Goal: Learn about a topic

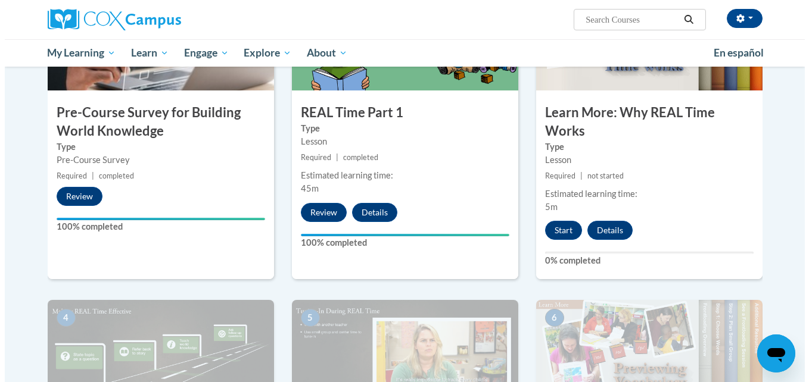
scroll to position [328, 0]
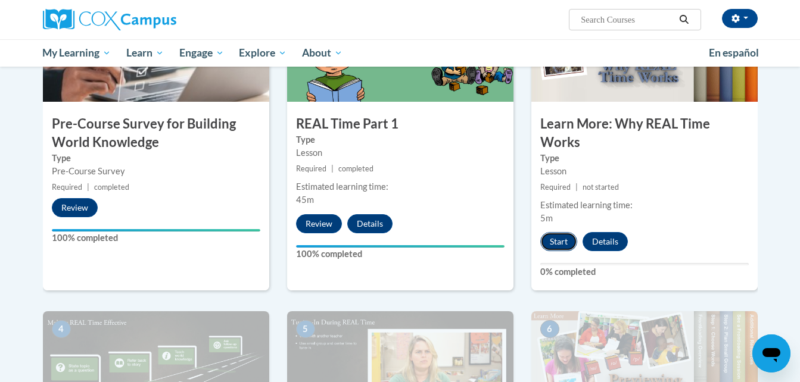
click at [564, 242] on button "Start" at bounding box center [558, 241] width 37 height 19
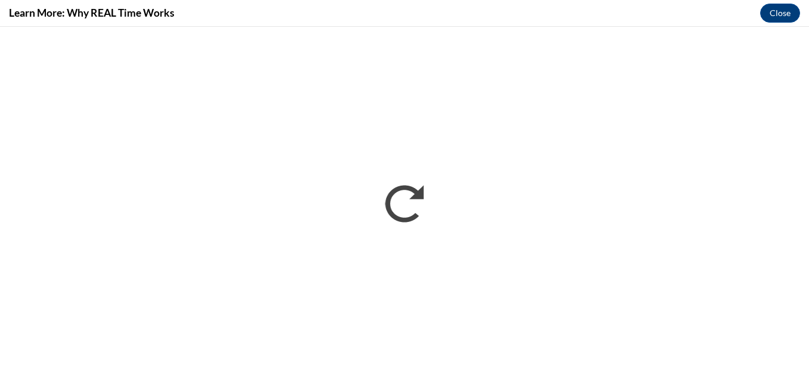
scroll to position [0, 0]
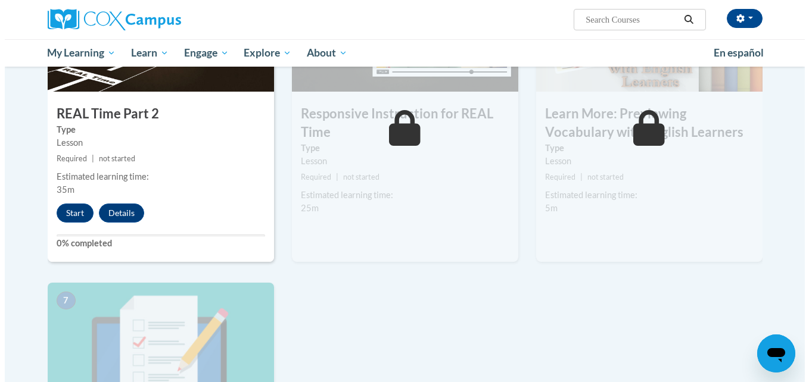
scroll to position [675, 0]
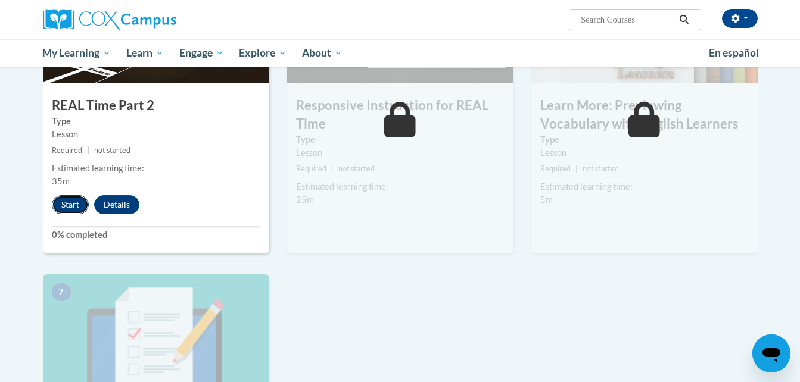
click at [76, 206] on button "Start" at bounding box center [70, 204] width 37 height 19
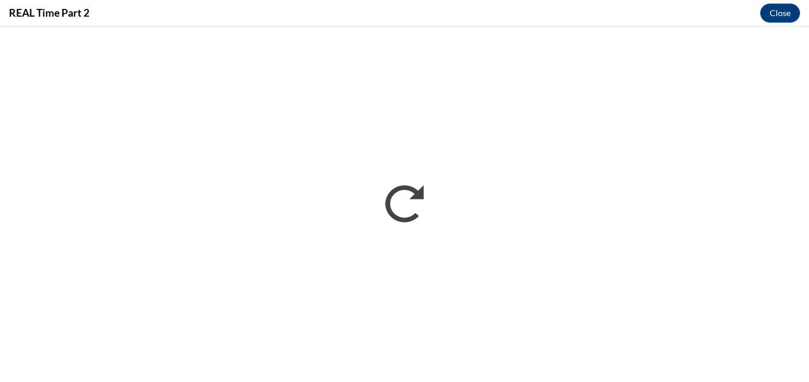
scroll to position [0, 0]
